Goal: Task Accomplishment & Management: Use online tool/utility

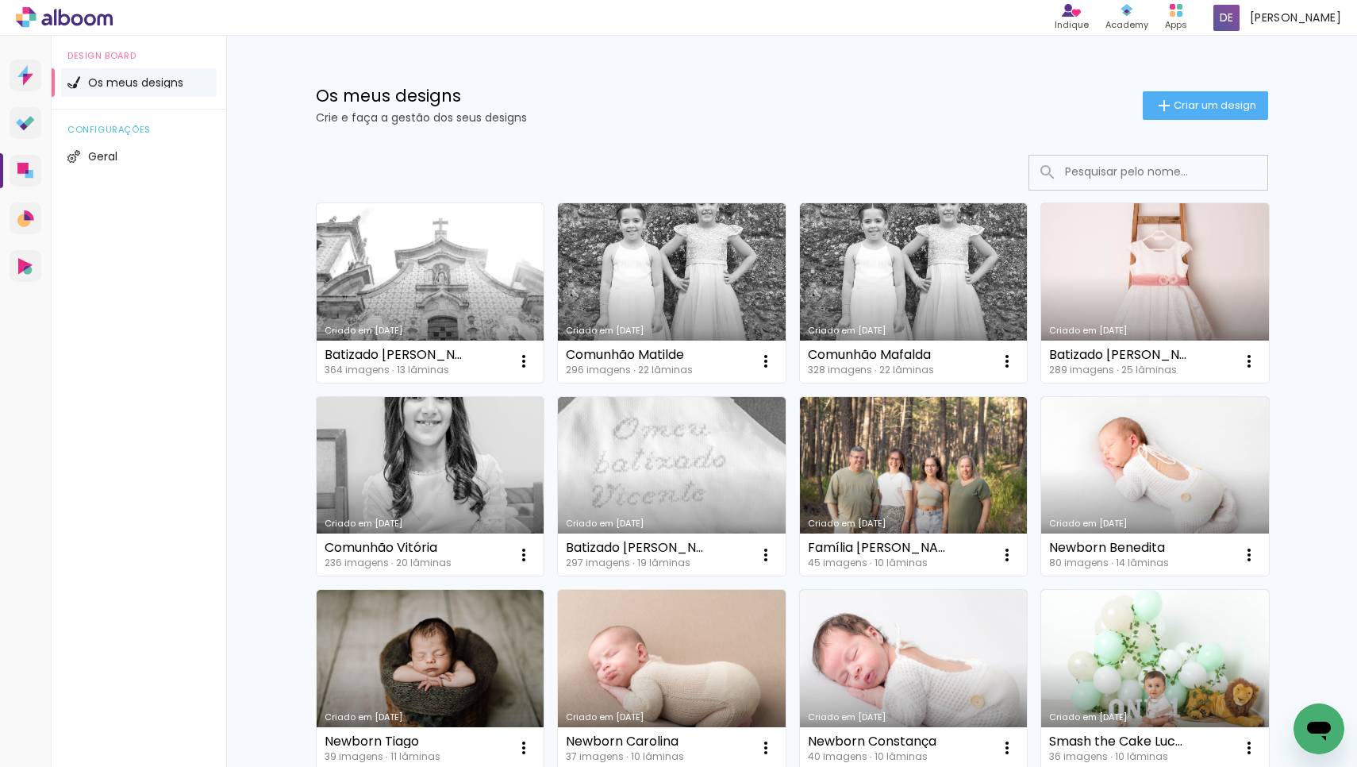
click at [392, 287] on link "Criado em [DATE]" at bounding box center [431, 292] width 228 height 179
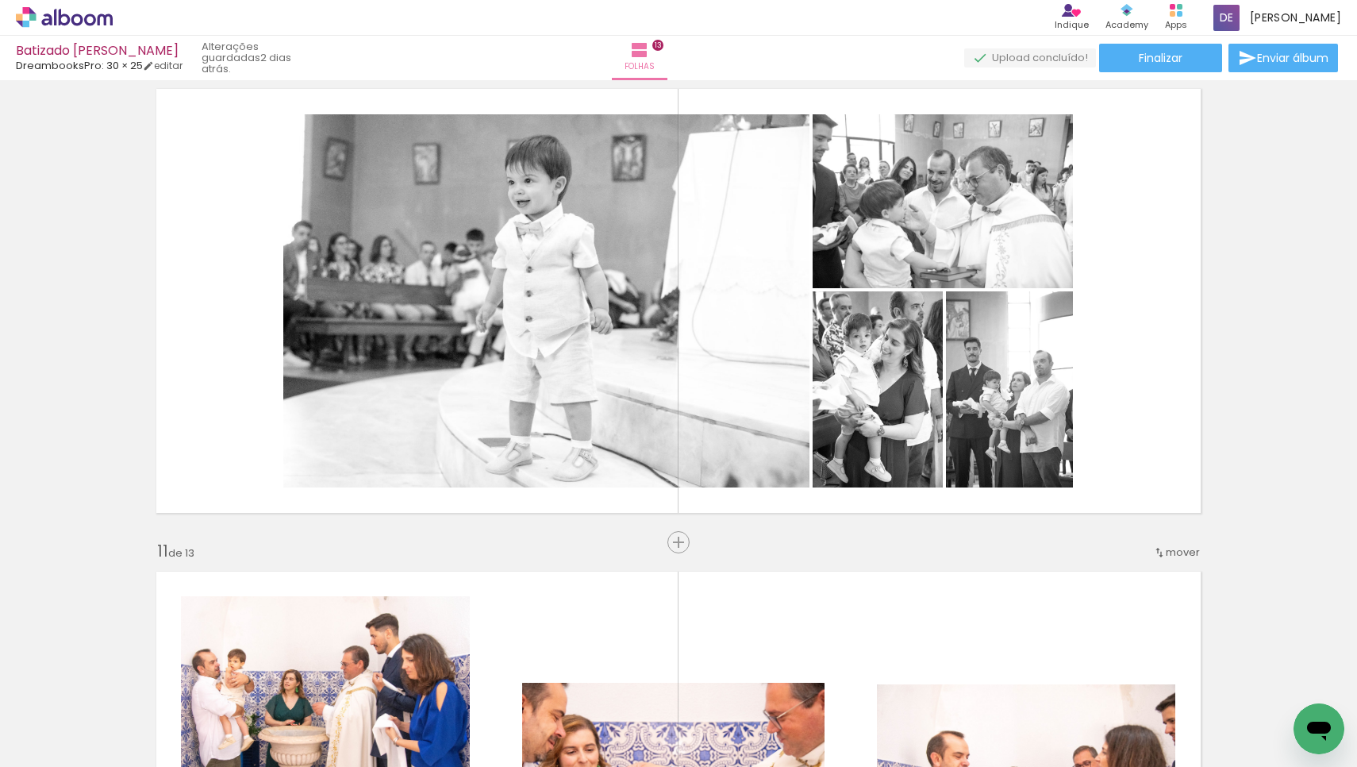
scroll to position [4385, 0]
